Goal: Task Accomplishment & Management: Manage account settings

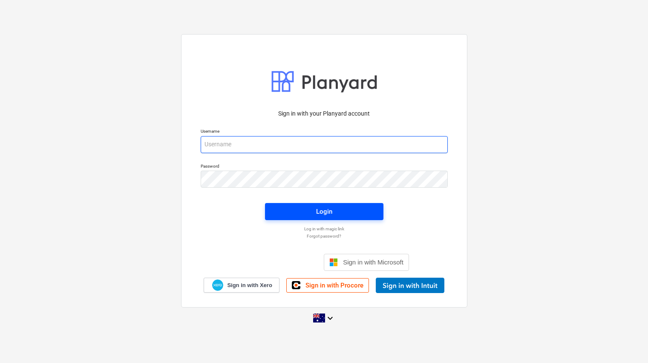
type input "[EMAIL_ADDRESS][DOMAIN_NAME]"
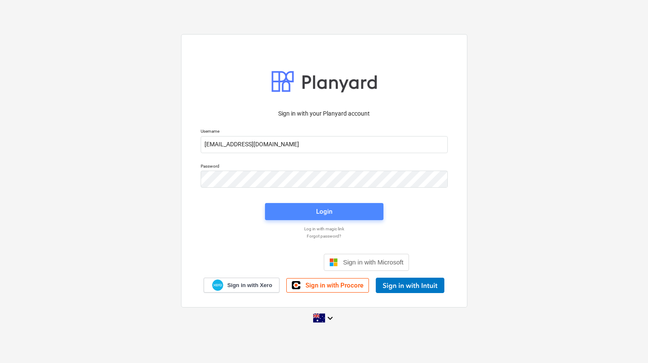
click at [329, 216] on div "Login" at bounding box center [324, 211] width 16 height 11
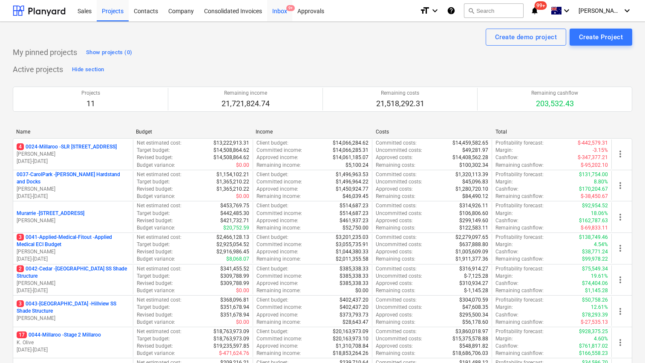
click at [282, 12] on div "Inbox 9+" at bounding box center [279, 11] width 25 height 22
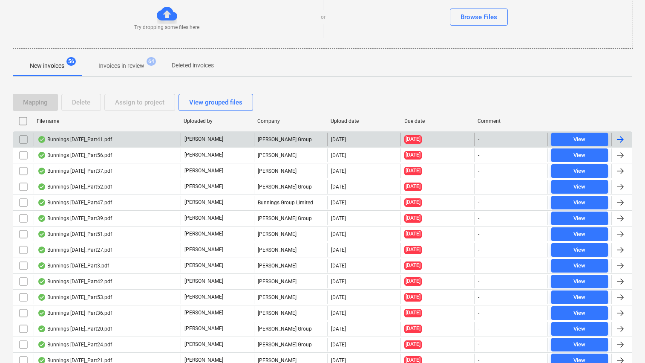
scroll to position [105, 0]
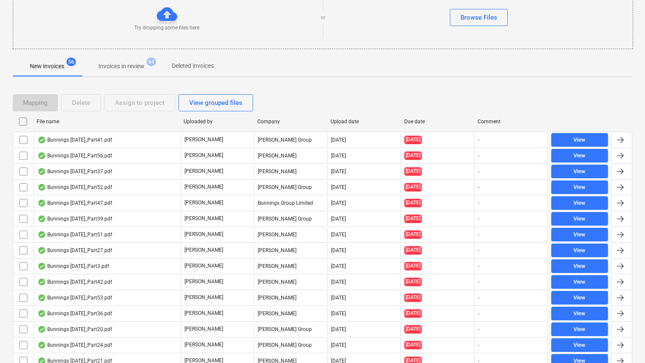
click at [412, 122] on div "Due date" at bounding box center [438, 122] width 67 height 6
checkbox input "false"
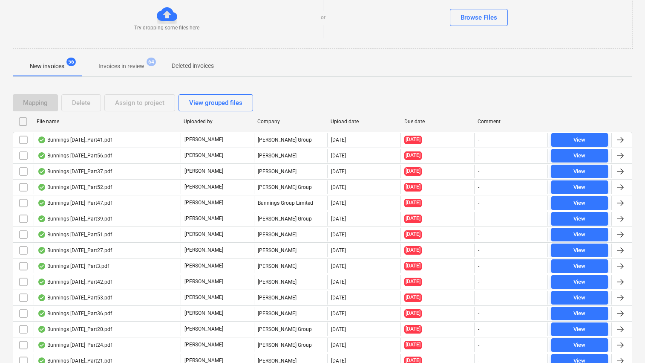
checkbox input "false"
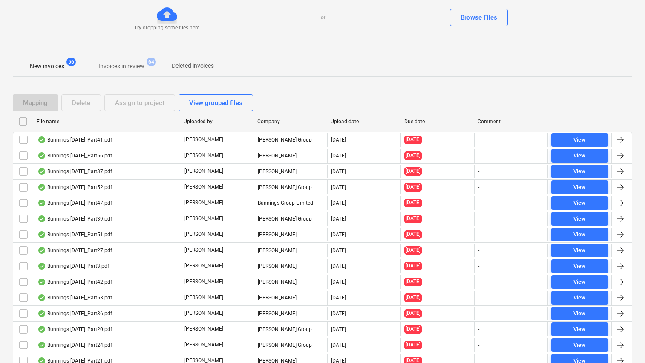
checkbox input "false"
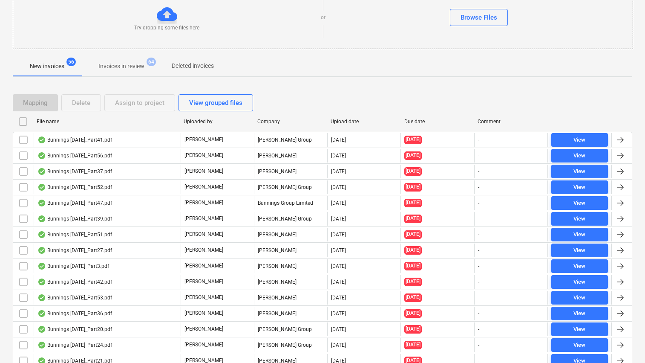
checkbox input "false"
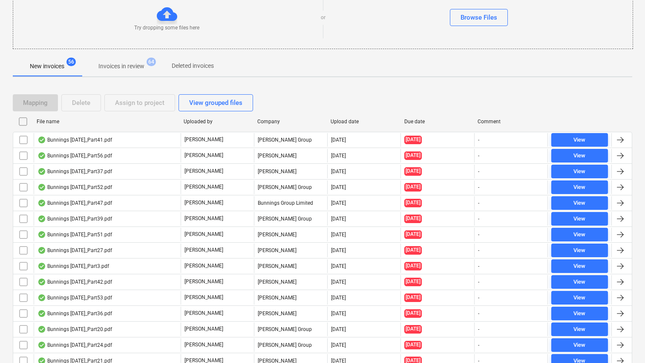
checkbox input "false"
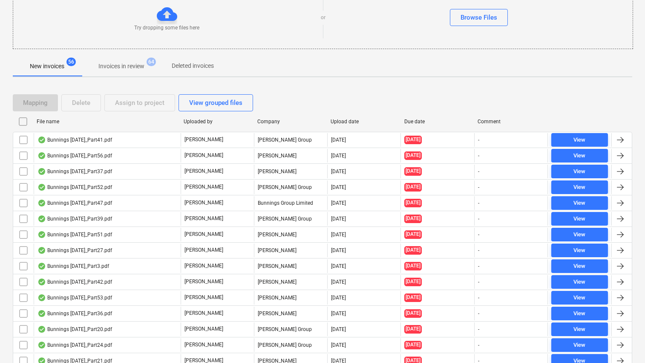
checkbox input "false"
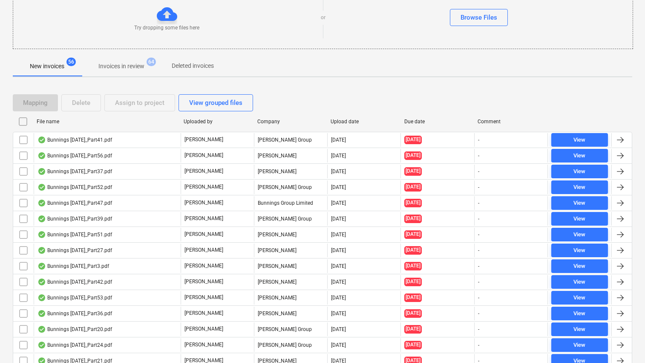
checkbox input "false"
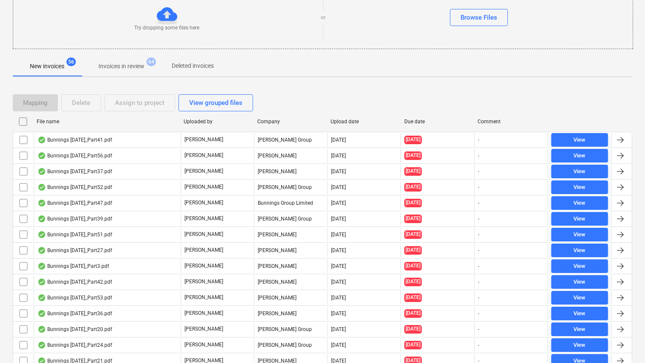
checkbox input "false"
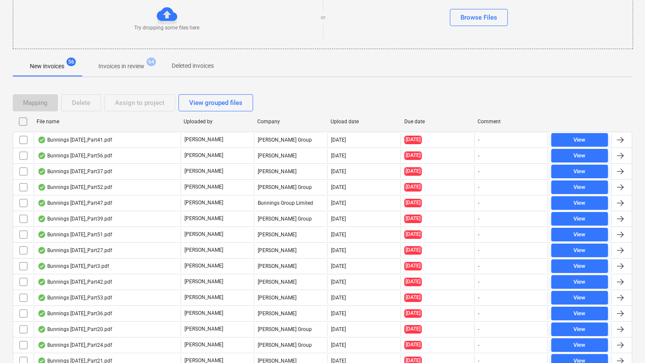
checkbox input "false"
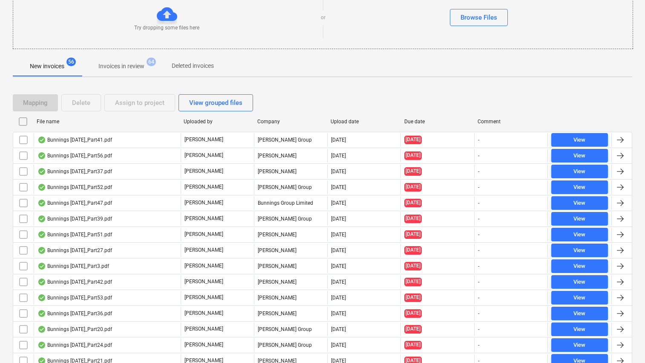
checkbox input "false"
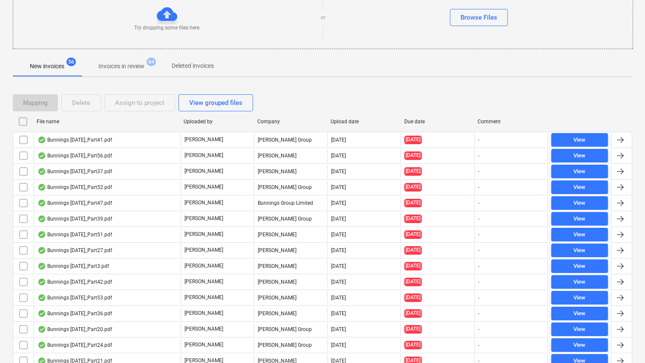
checkbox input "false"
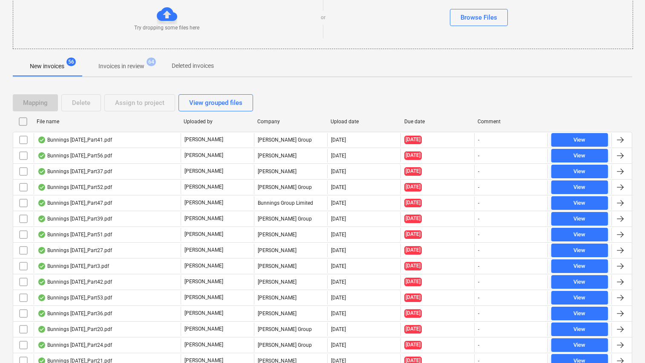
checkbox input "false"
click at [412, 122] on div "Due date" at bounding box center [438, 122] width 67 height 6
checkbox input "false"
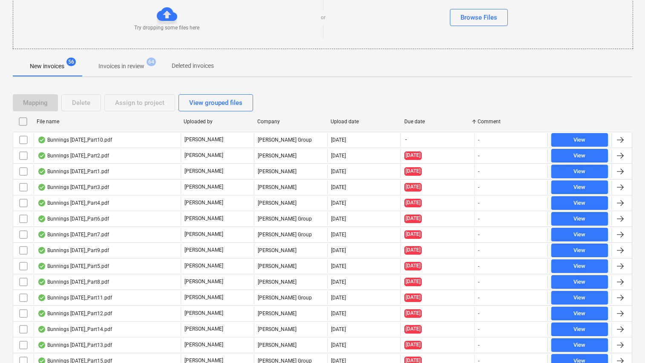
checkbox input "false"
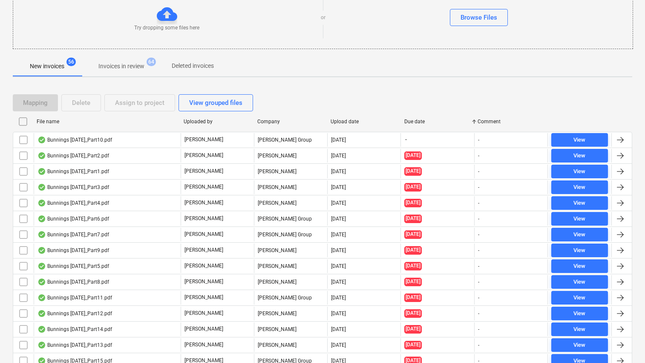
checkbox input "false"
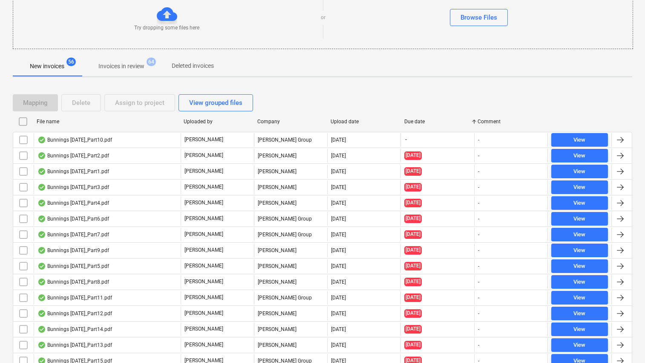
checkbox input "false"
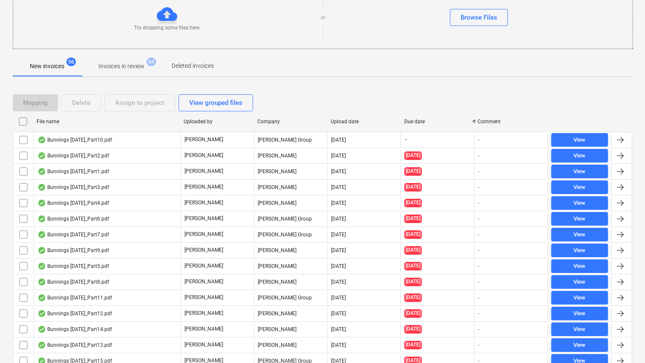
checkbox input "false"
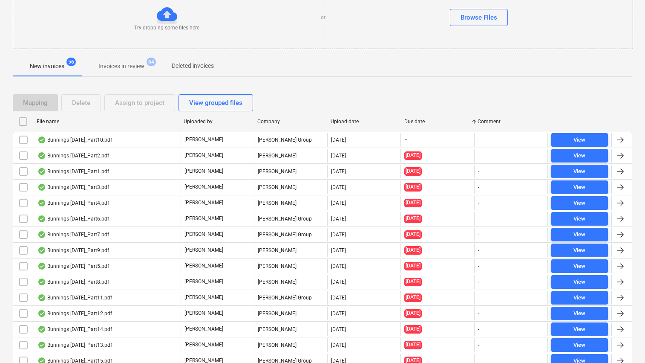
checkbox input "false"
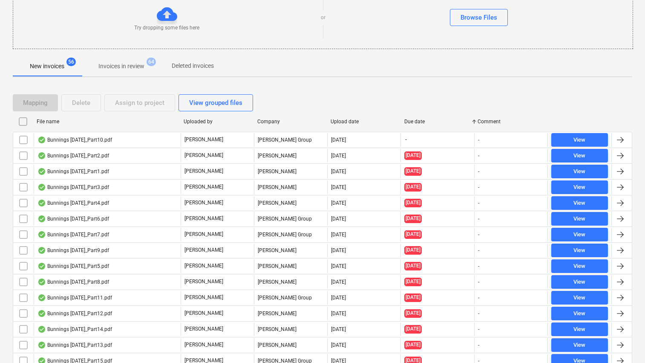
checkbox input "false"
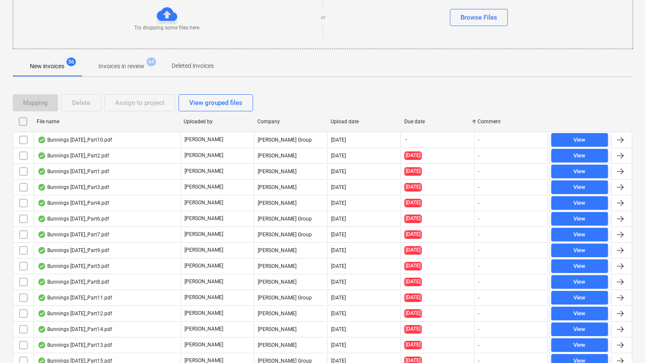
checkbox input "false"
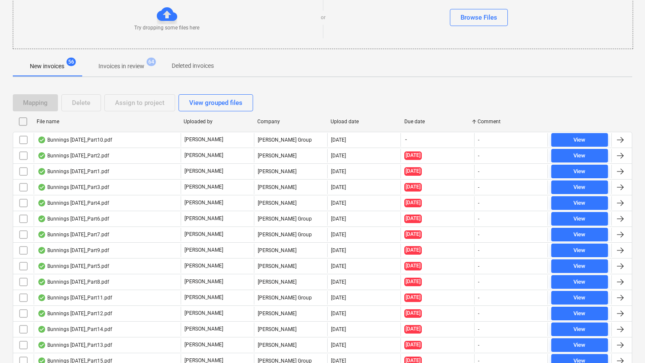
checkbox input "false"
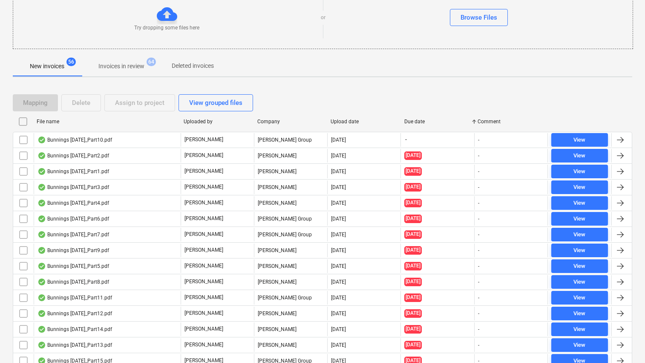
checkbox input "false"
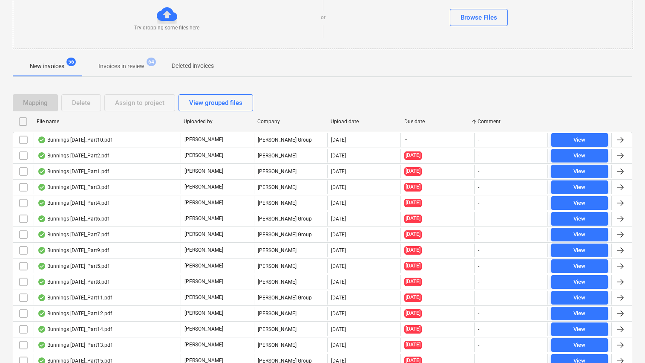
checkbox input "false"
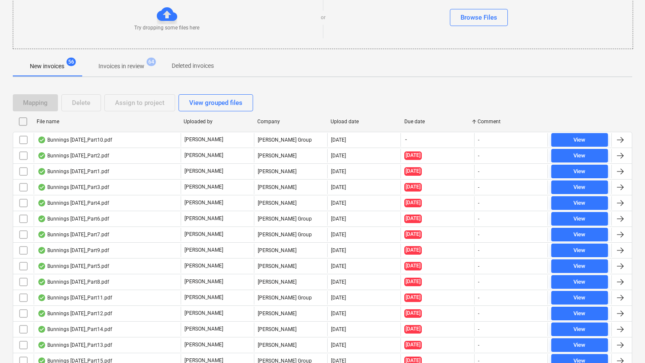
checkbox input "false"
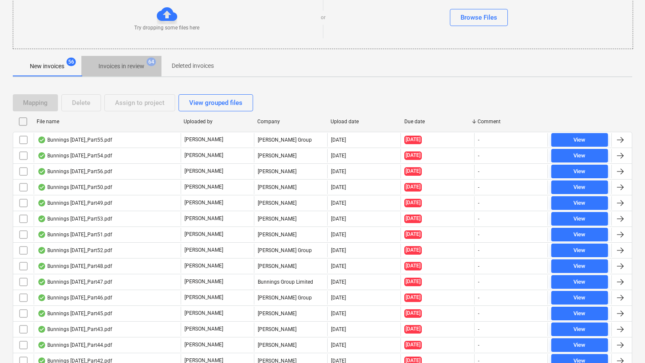
click at [127, 65] on p "Invoices in review" at bounding box center [121, 66] width 46 height 9
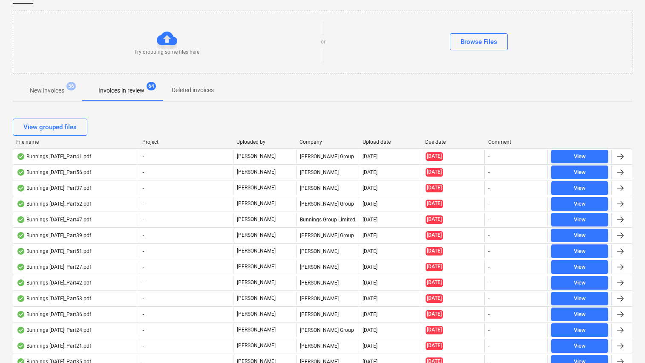
scroll to position [83, 0]
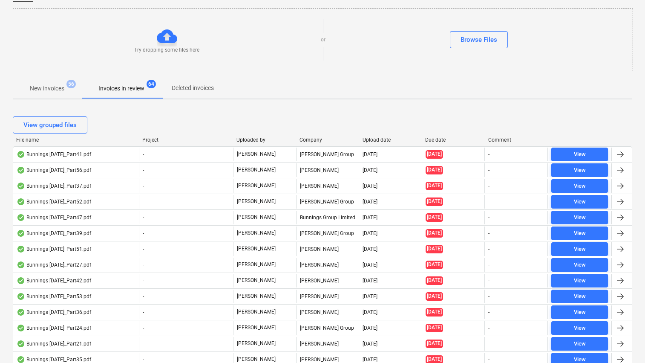
click at [429, 137] on div at bounding box center [421, 140] width 15 height 6
click at [434, 140] on div "Due date" at bounding box center [454, 140] width 56 height 6
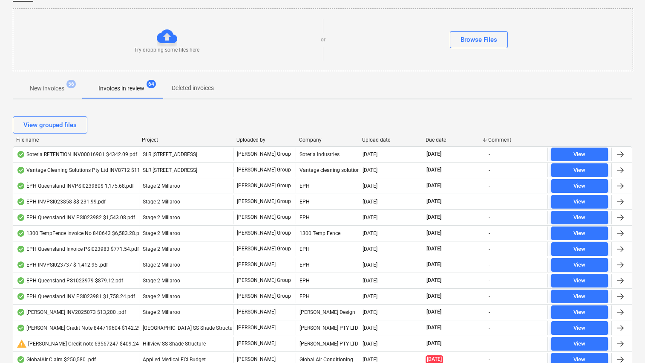
click at [437, 139] on div "Due date" at bounding box center [454, 140] width 56 height 6
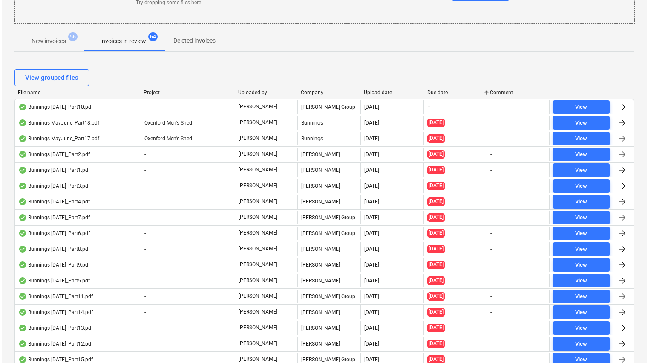
scroll to position [0, 0]
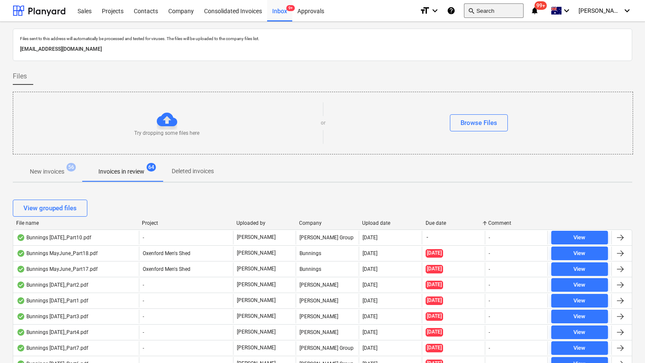
click at [506, 13] on button "search Search" at bounding box center [494, 10] width 60 height 14
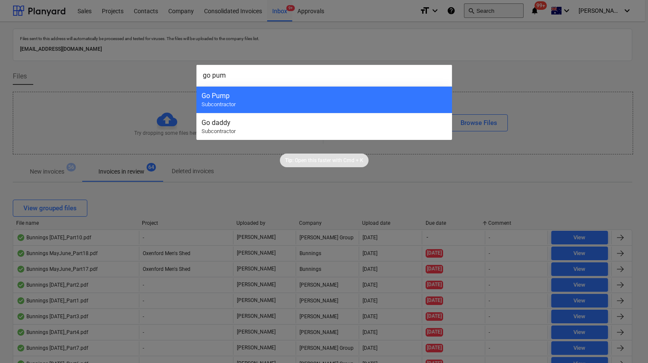
type input "go pump"
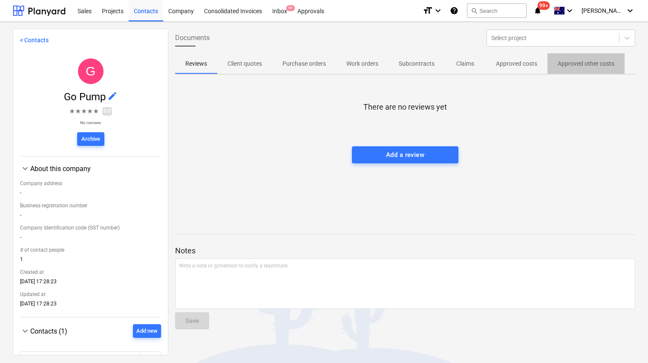
click at [582, 72] on button "Approved other costs" at bounding box center [586, 63] width 77 height 20
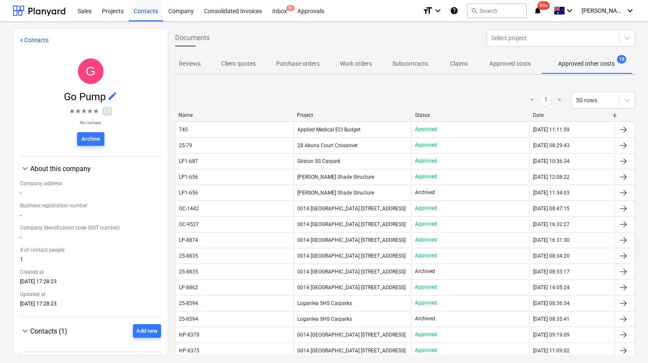
scroll to position [0, 6]
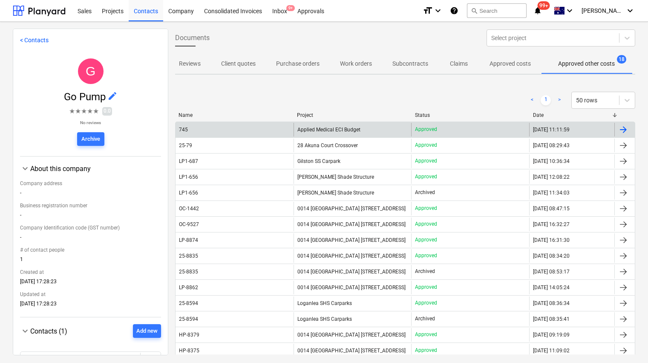
click at [184, 131] on div "745" at bounding box center [183, 130] width 9 height 6
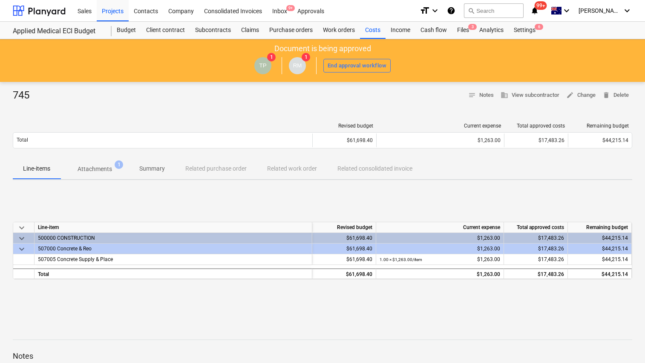
click at [101, 167] on p "Attachments" at bounding box center [95, 169] width 35 height 9
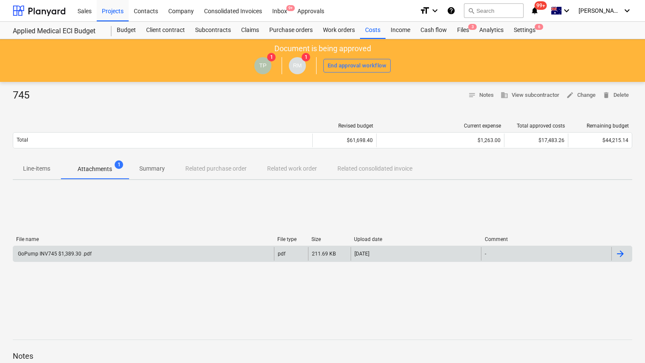
click at [65, 252] on div "GoPump INV745 $1,389.30 .pdf" at bounding box center [54, 254] width 75 height 6
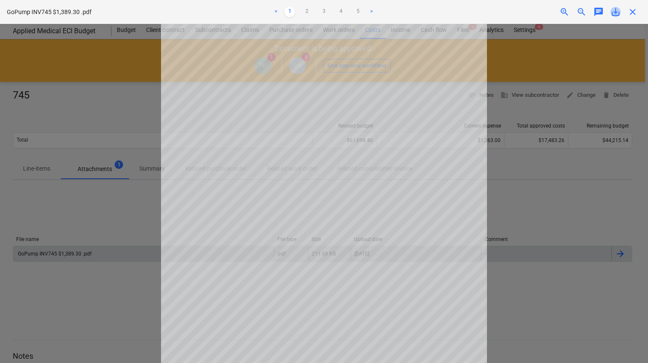
click at [616, 12] on span "save_alt" at bounding box center [616, 12] width 10 height 10
click at [634, 9] on span "close" at bounding box center [633, 12] width 10 height 10
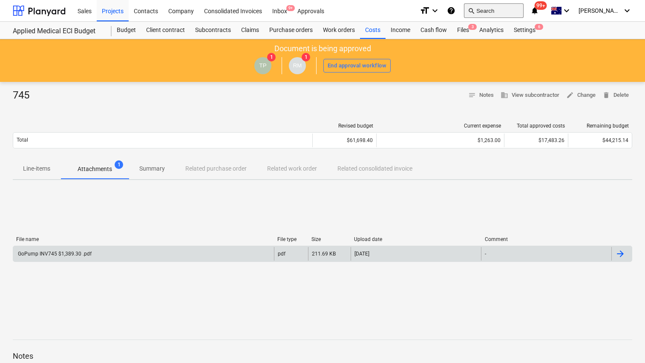
click at [524, 10] on button "search Search" at bounding box center [494, 10] width 60 height 14
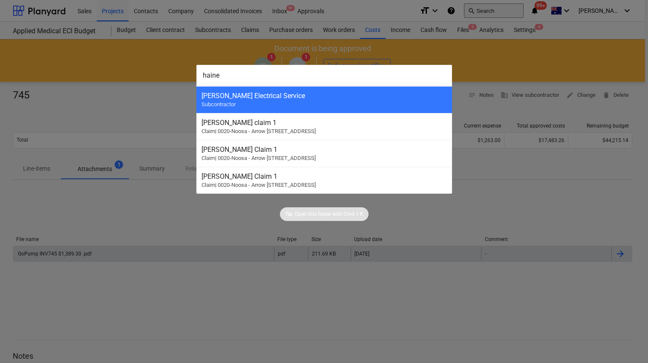
type input "[PERSON_NAME]"
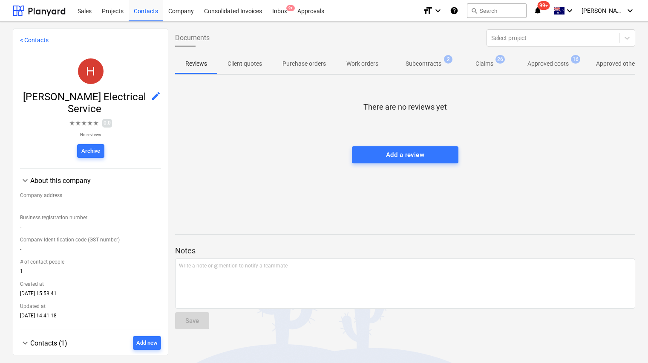
click at [545, 62] on p "Approved costs" at bounding box center [548, 63] width 41 height 9
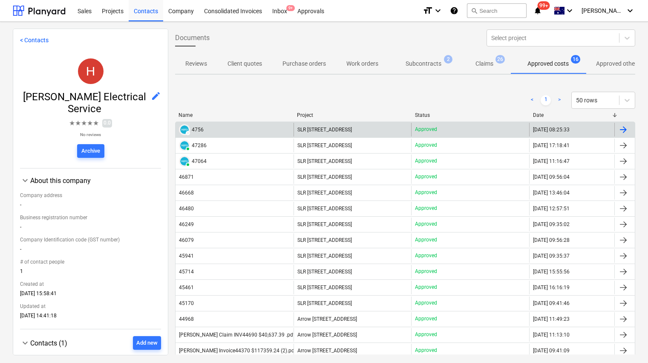
click at [194, 128] on div "4756" at bounding box center [198, 130] width 12 height 6
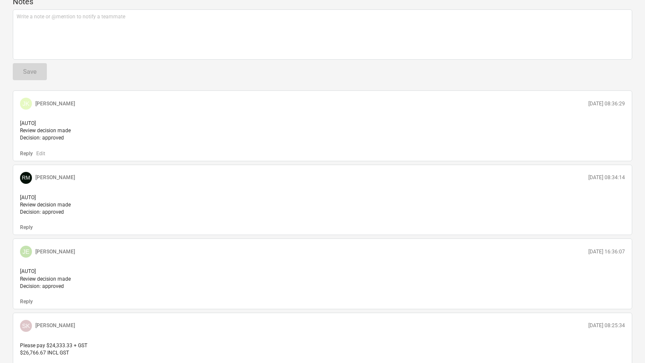
scroll to position [583, 0]
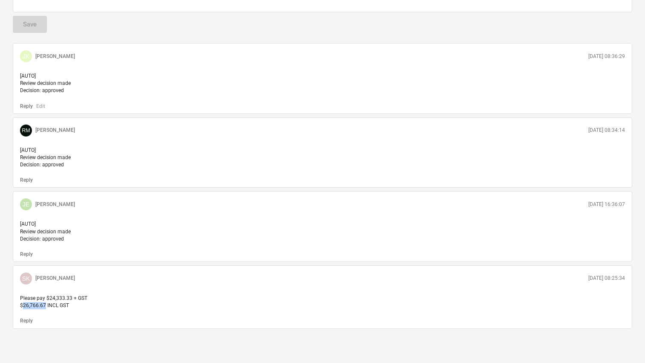
drag, startPoint x: 46, startPoint y: 305, endPoint x: 23, endPoint y: 305, distance: 23.0
click at [23, 305] on span "Please pay $24,333.33 + GST $26,766.67 INCL GST" at bounding box center [53, 301] width 67 height 13
copy span "26,766.67"
click at [53, 307] on span "Please pay $24,333.33 + GST $26,766.67 INCL GST" at bounding box center [53, 301] width 67 height 13
drag, startPoint x: 45, startPoint y: 306, endPoint x: 23, endPoint y: 306, distance: 22.2
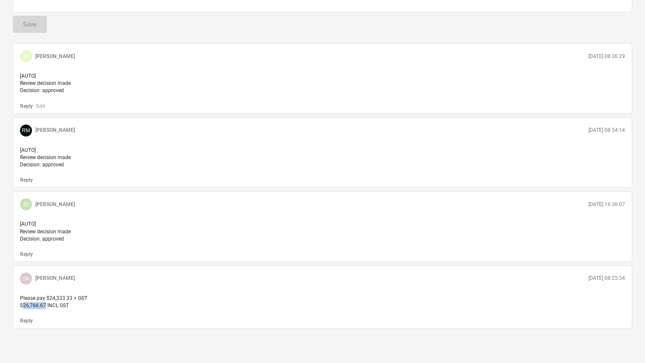
click at [23, 306] on span "Please pay $24,333.33 + GST $26,766.67 INCL GST" at bounding box center [53, 301] width 67 height 13
copy span "26,766.67"
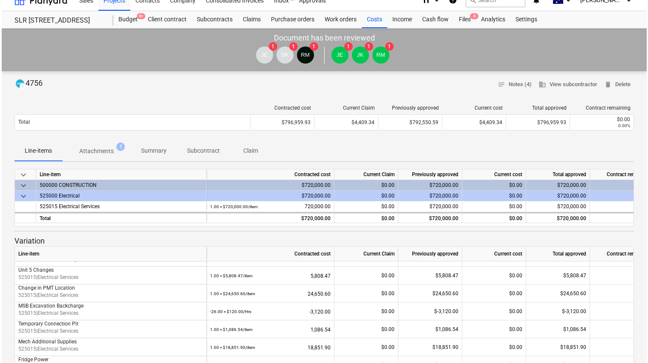
scroll to position [0, 0]
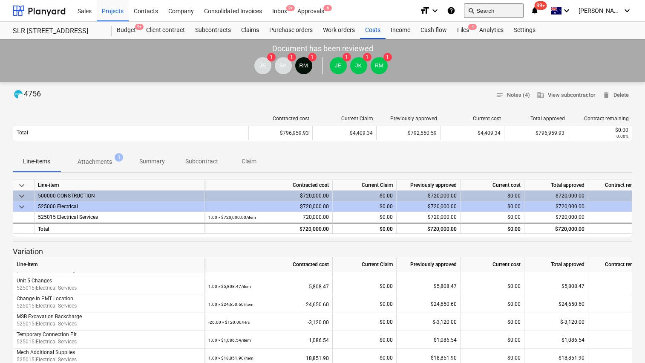
click at [514, 10] on button "search Search" at bounding box center [494, 10] width 60 height 14
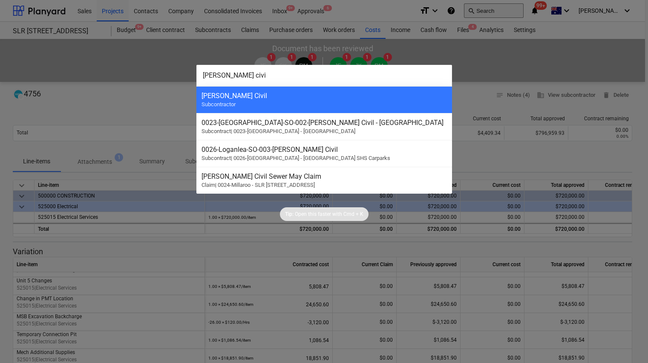
type input "[PERSON_NAME] civil"
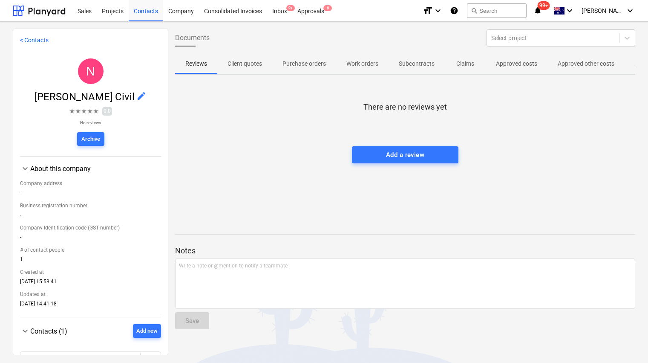
click at [590, 62] on p "Approved other costs" at bounding box center [586, 63] width 57 height 9
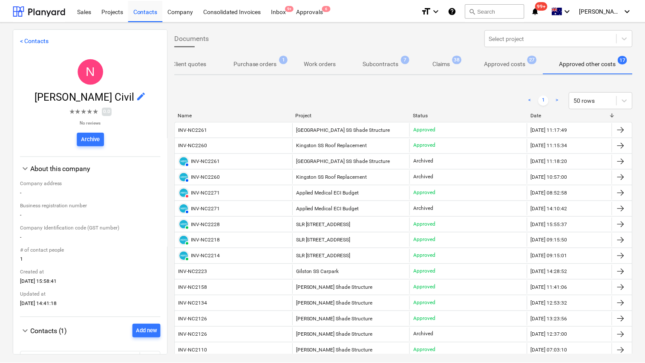
scroll to position [0, 59]
click at [503, 64] on p "Approved costs" at bounding box center [503, 63] width 41 height 9
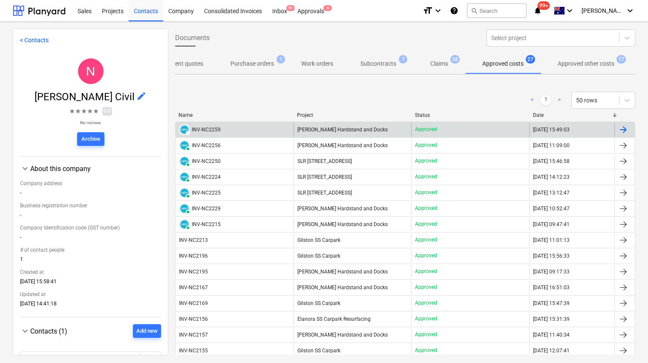
click at [205, 130] on div "INV-NC2259" at bounding box center [206, 130] width 29 height 6
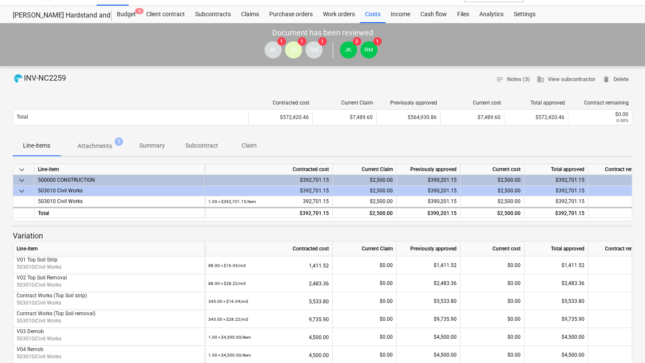
scroll to position [19, 0]
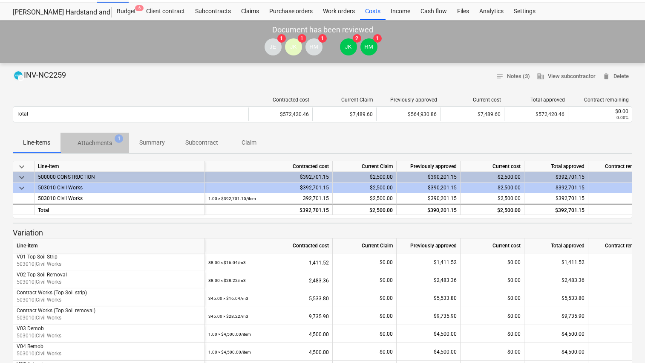
click at [109, 143] on p "Attachments" at bounding box center [95, 143] width 35 height 9
